Goal: Task Accomplishment & Management: Manage account settings

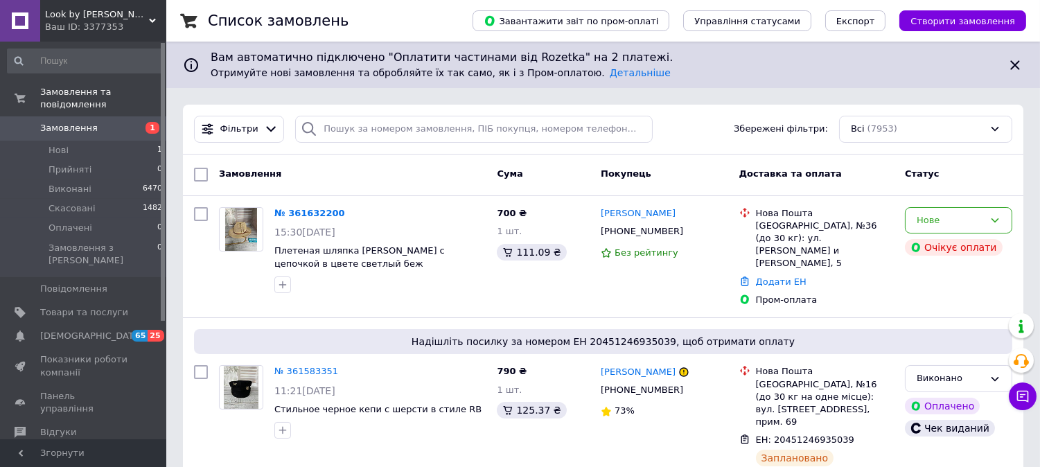
click at [303, 218] on link "№ 361632200" at bounding box center [309, 213] width 71 height 10
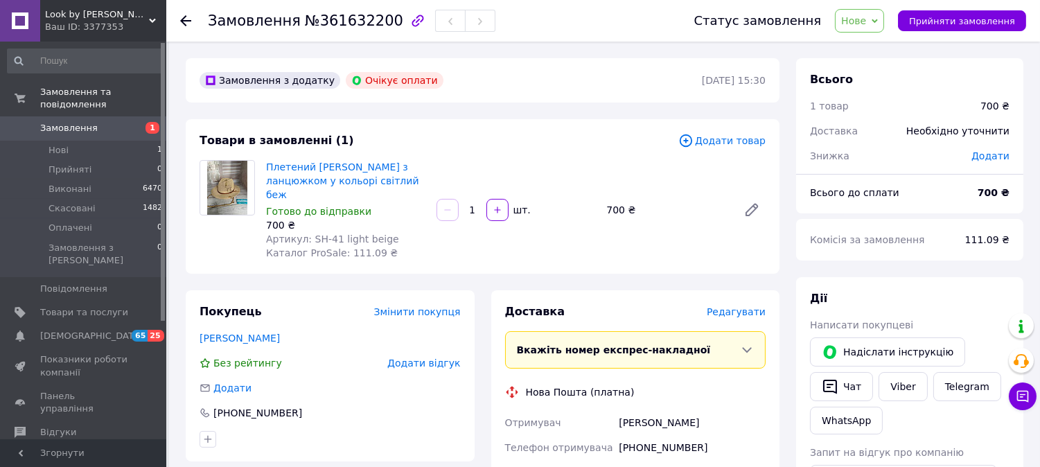
click at [866, 24] on span "Нове" at bounding box center [853, 20] width 25 height 11
click at [878, 53] on li "Прийнято" at bounding box center [868, 48] width 64 height 21
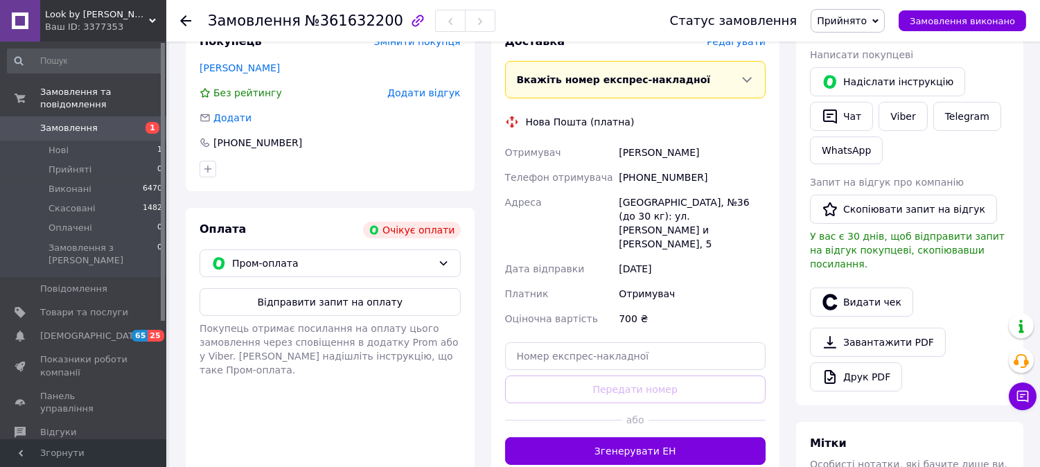
scroll to position [308, 0]
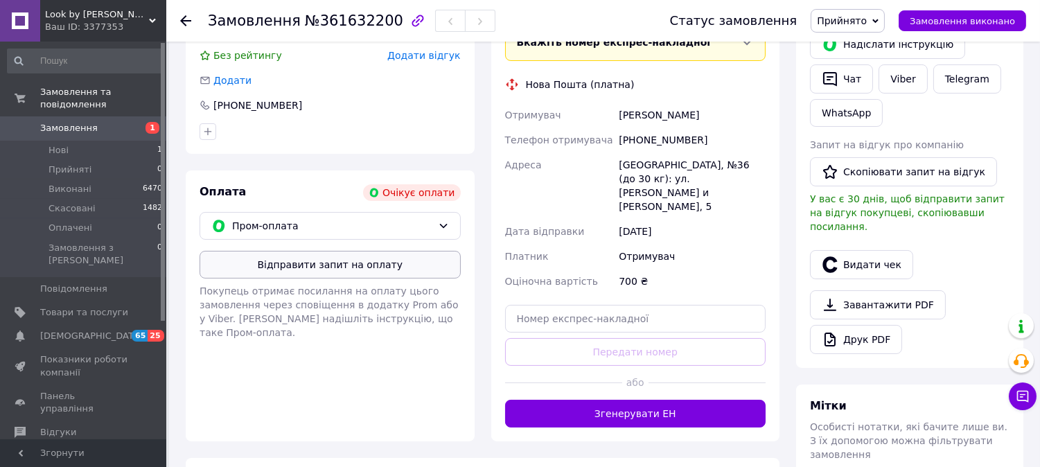
click at [375, 254] on button "Відправити запит на оплату" at bounding box center [330, 265] width 261 height 28
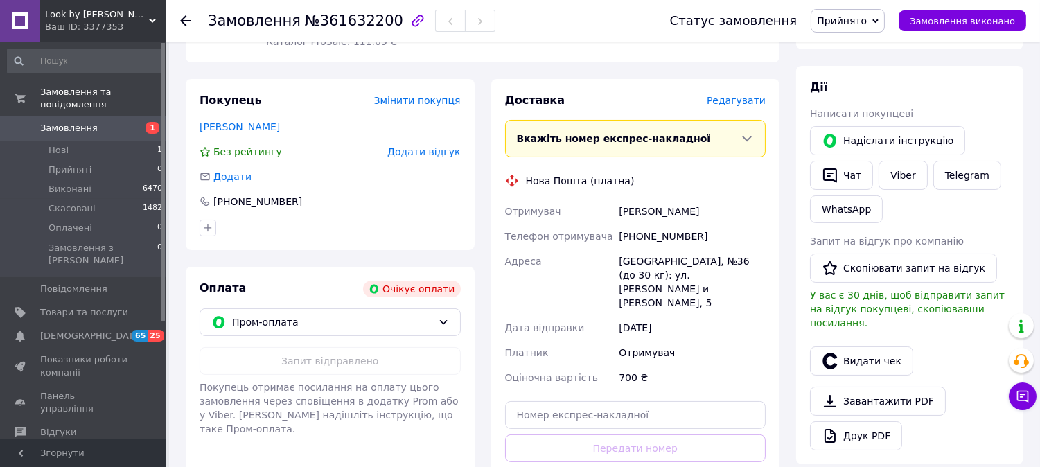
scroll to position [77, 0]
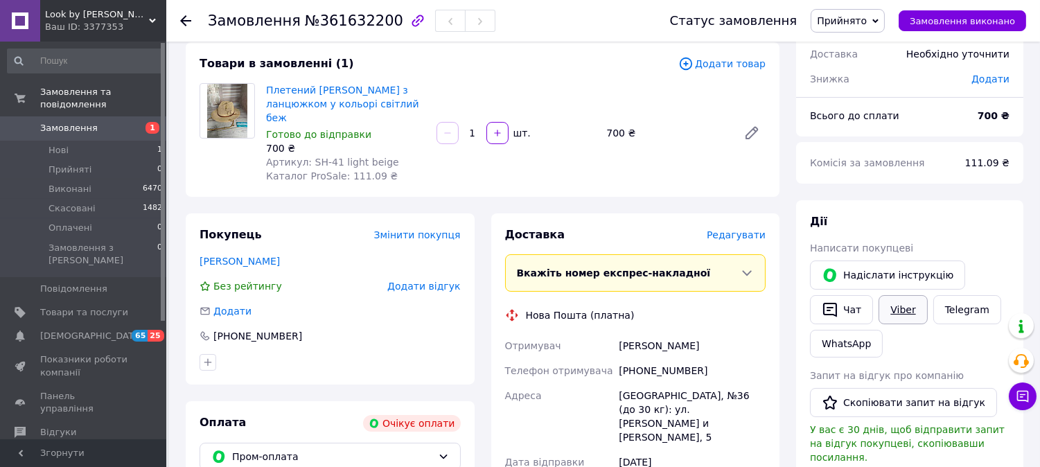
click at [903, 302] on link "Viber" at bounding box center [903, 309] width 49 height 29
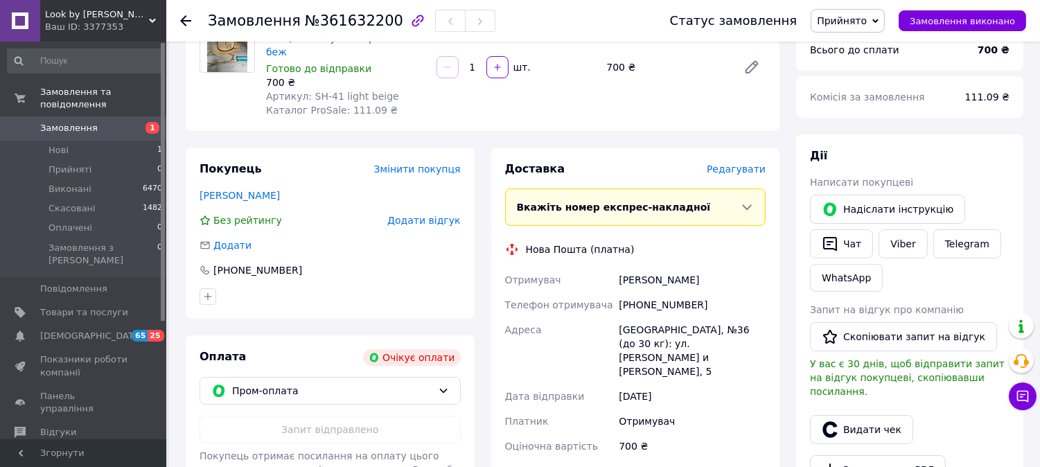
scroll to position [154, 0]
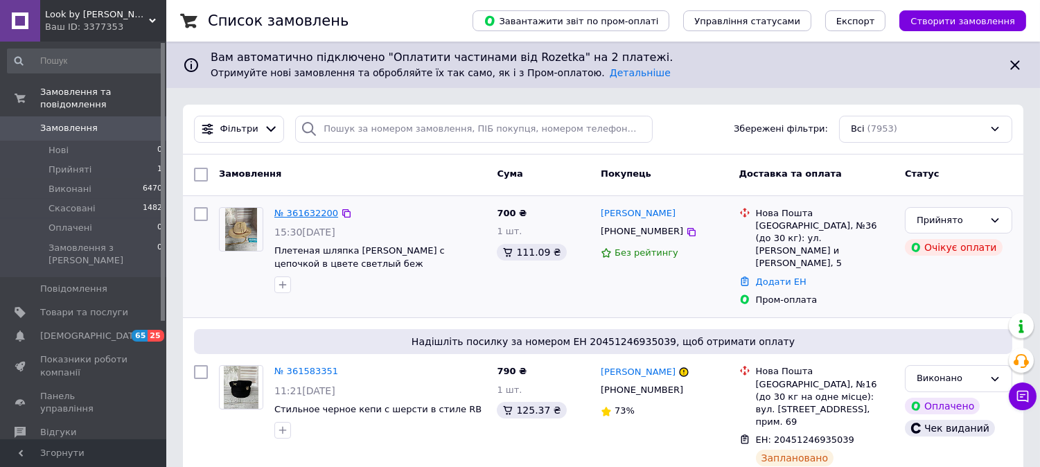
click at [293, 218] on link "№ 361632200" at bounding box center [306, 213] width 64 height 10
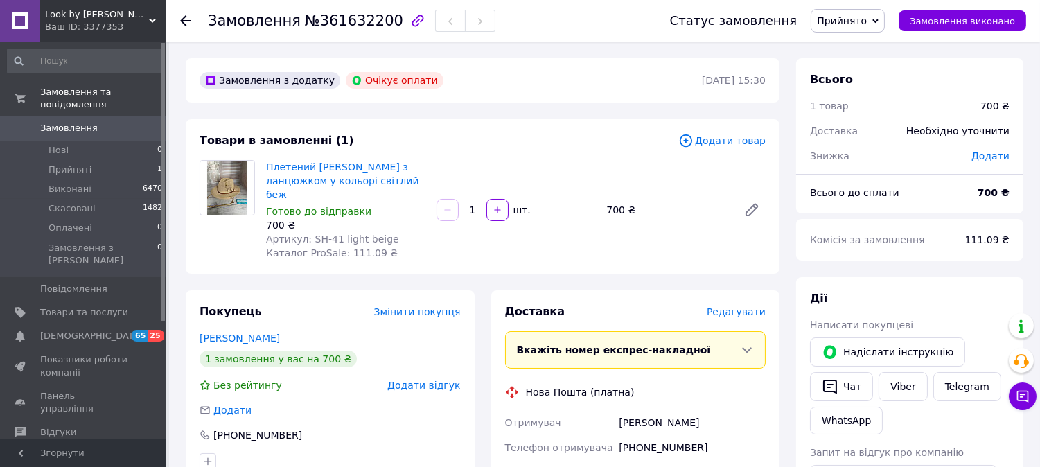
click at [181, 21] on icon at bounding box center [185, 20] width 11 height 11
